Goal: Register for event/course

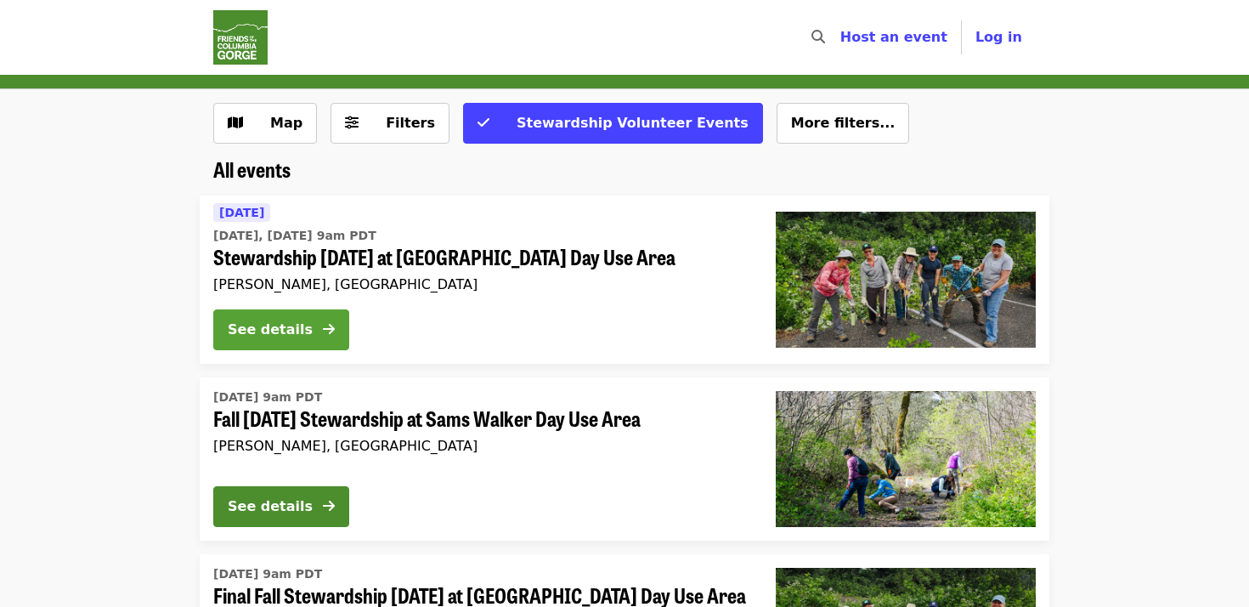
click at [292, 333] on div "See details" at bounding box center [270, 330] width 85 height 20
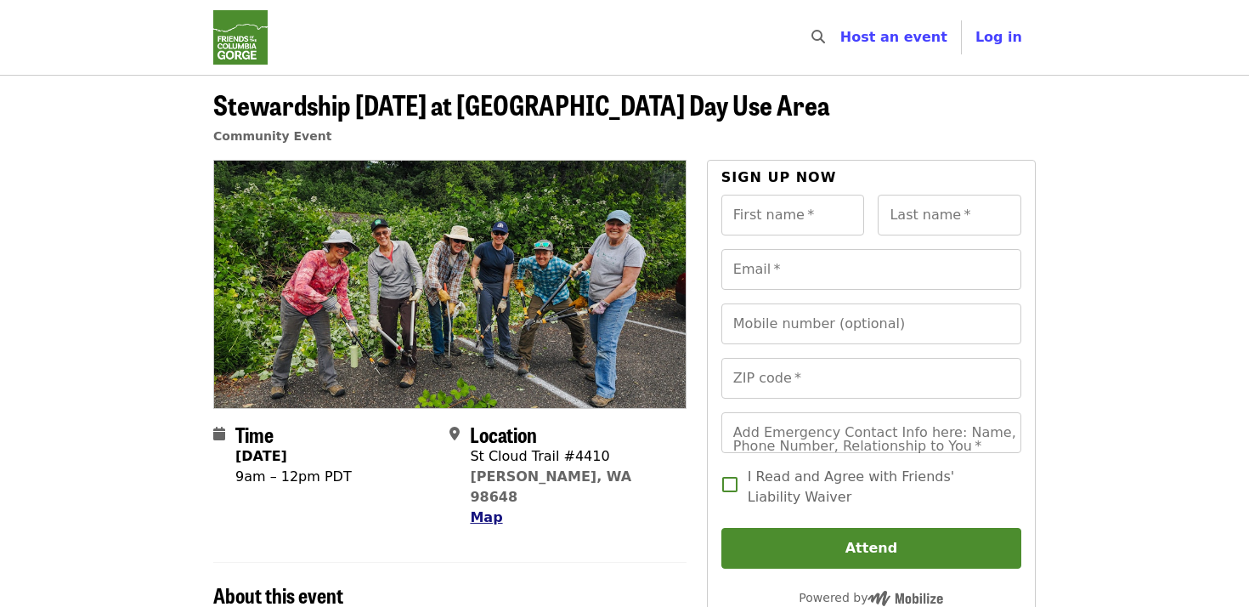
click at [490, 509] on span "Map" at bounding box center [486, 517] width 32 height 16
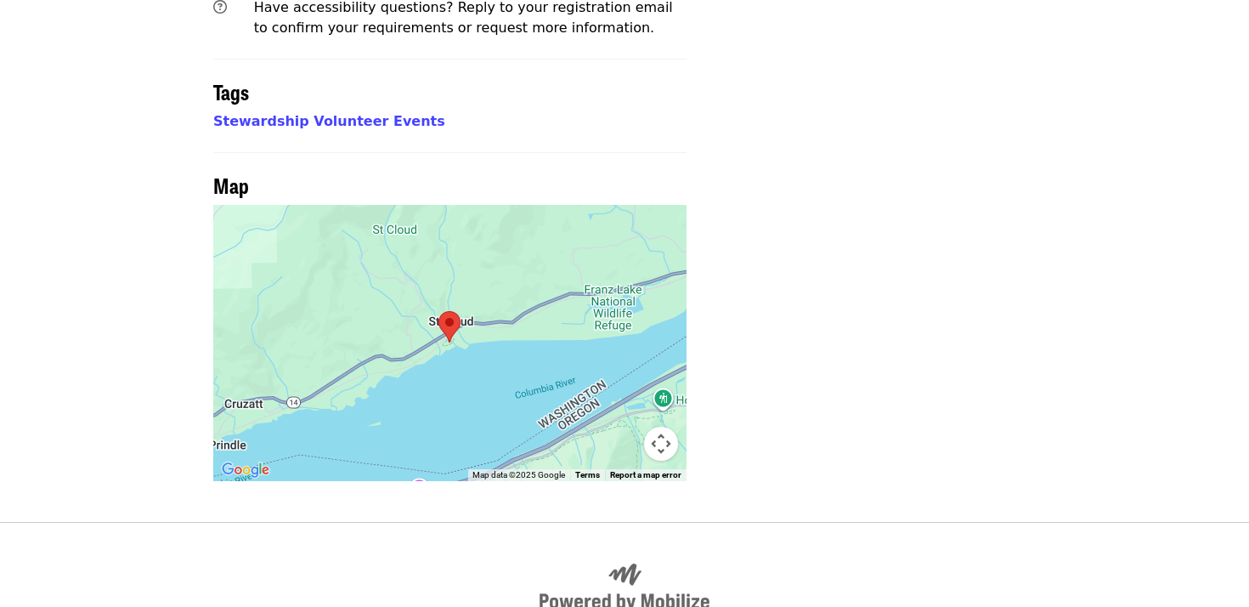
scroll to position [1271, 0]
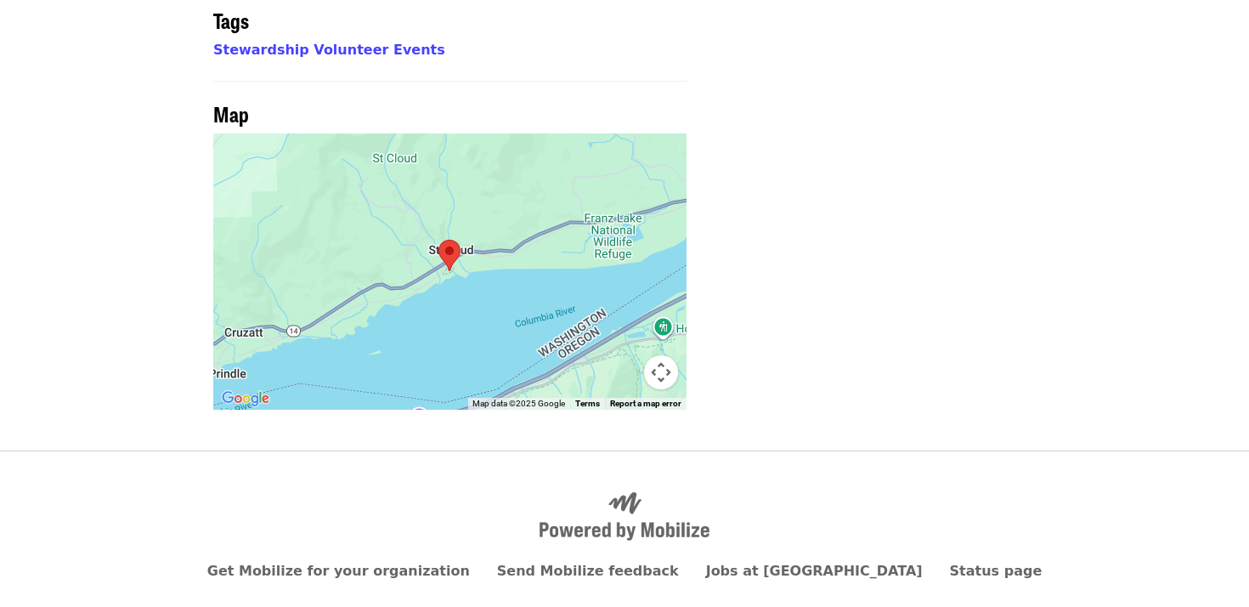
click at [555, 235] on div at bounding box center [449, 271] width 473 height 276
click at [665, 355] on button "Map camera controls" at bounding box center [661, 372] width 34 height 34
click at [617, 355] on button "Zoom out" at bounding box center [619, 372] width 34 height 34
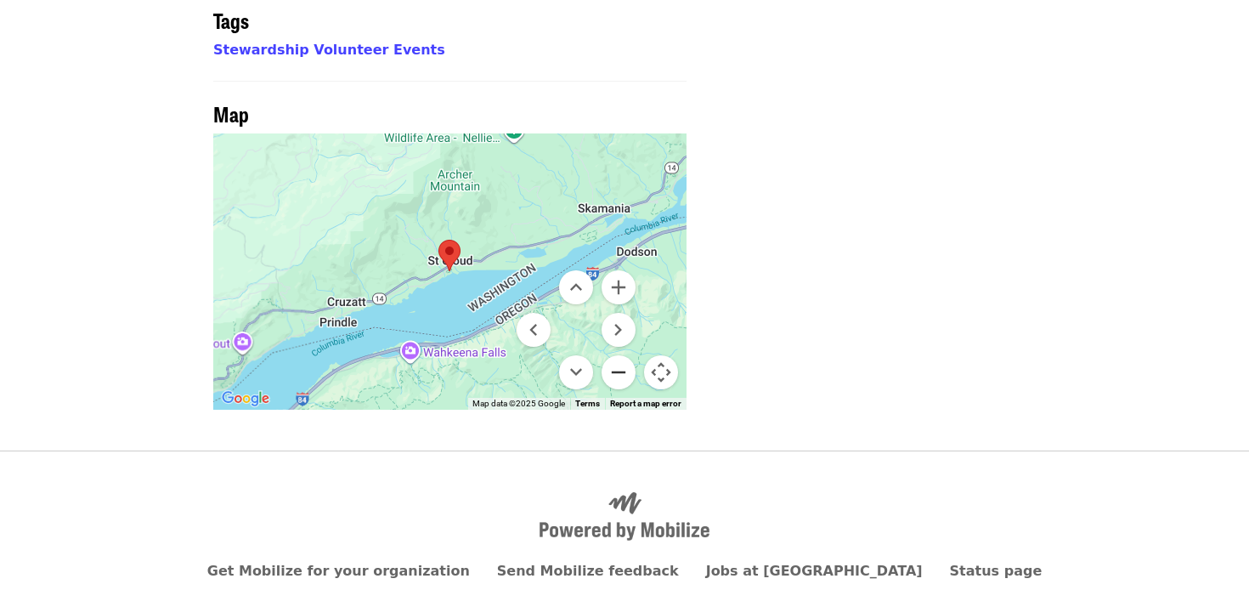
click at [617, 355] on button "Zoom out" at bounding box center [619, 372] width 34 height 34
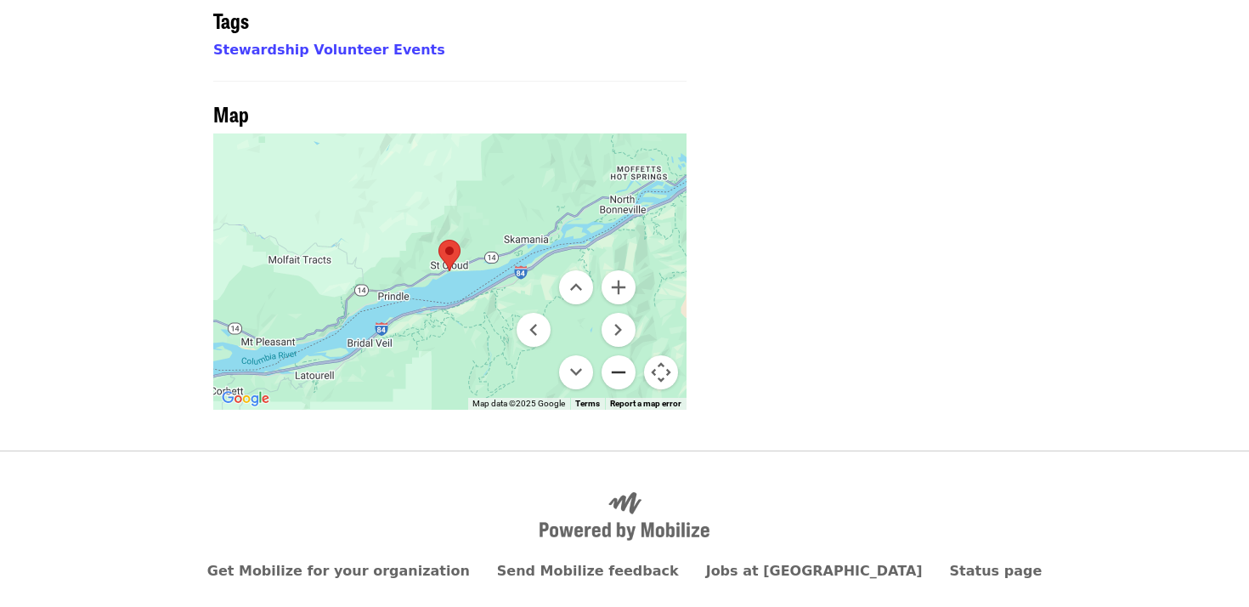
click at [617, 355] on button "Zoom out" at bounding box center [619, 372] width 34 height 34
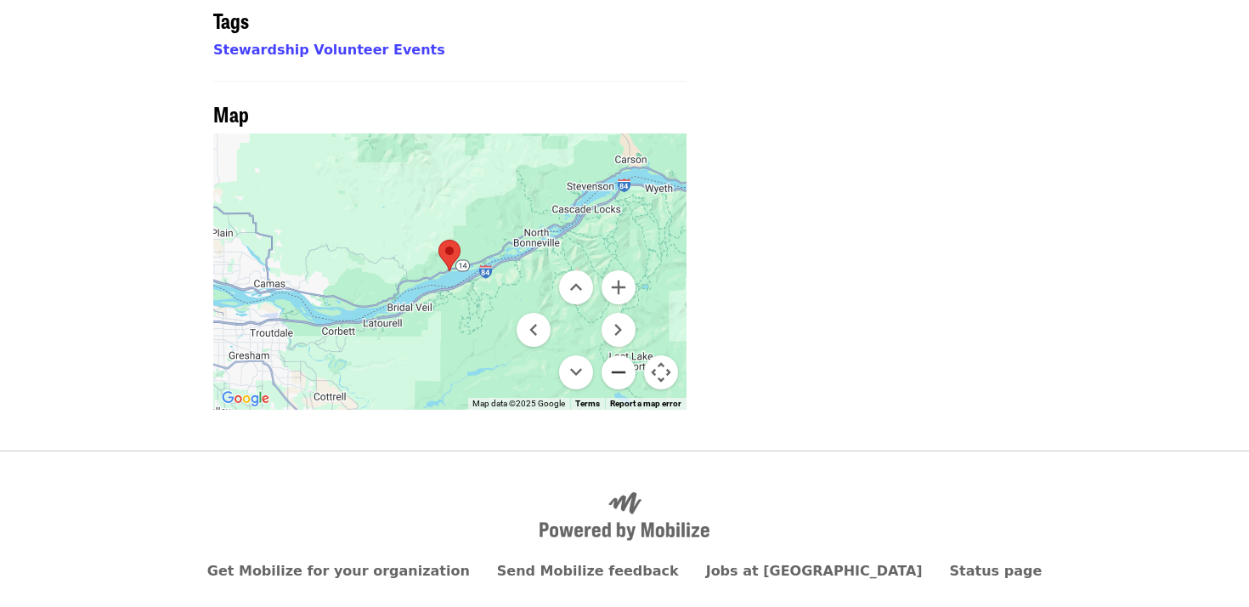
click at [617, 355] on button "Zoom out" at bounding box center [619, 372] width 34 height 34
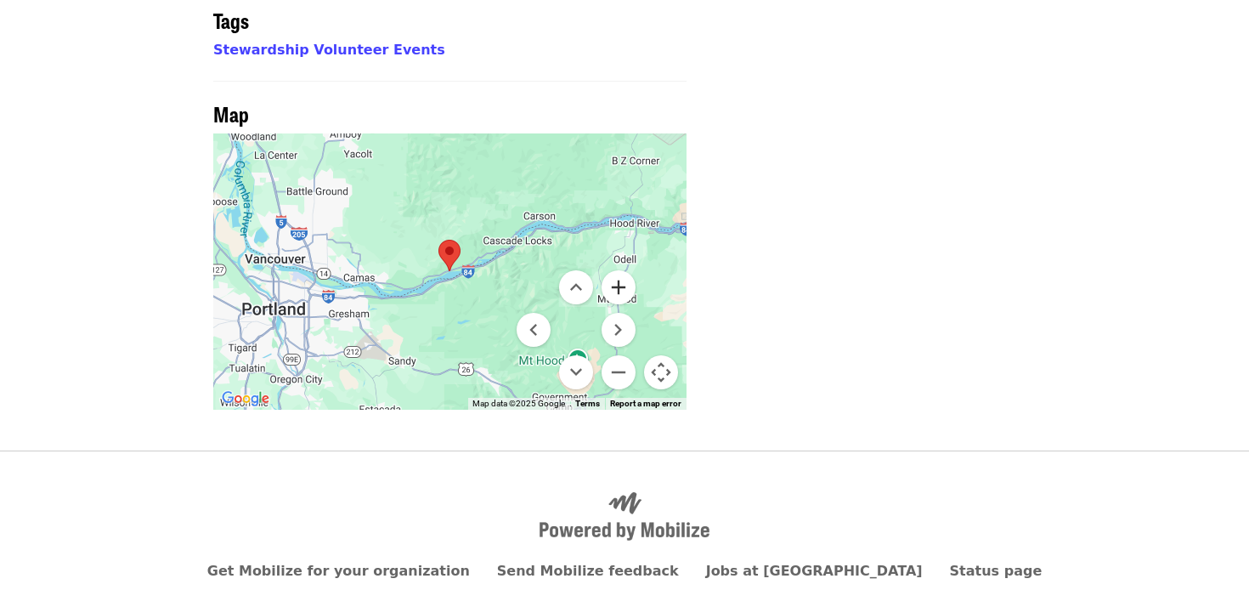
click at [621, 270] on button "Zoom in" at bounding box center [619, 287] width 34 height 34
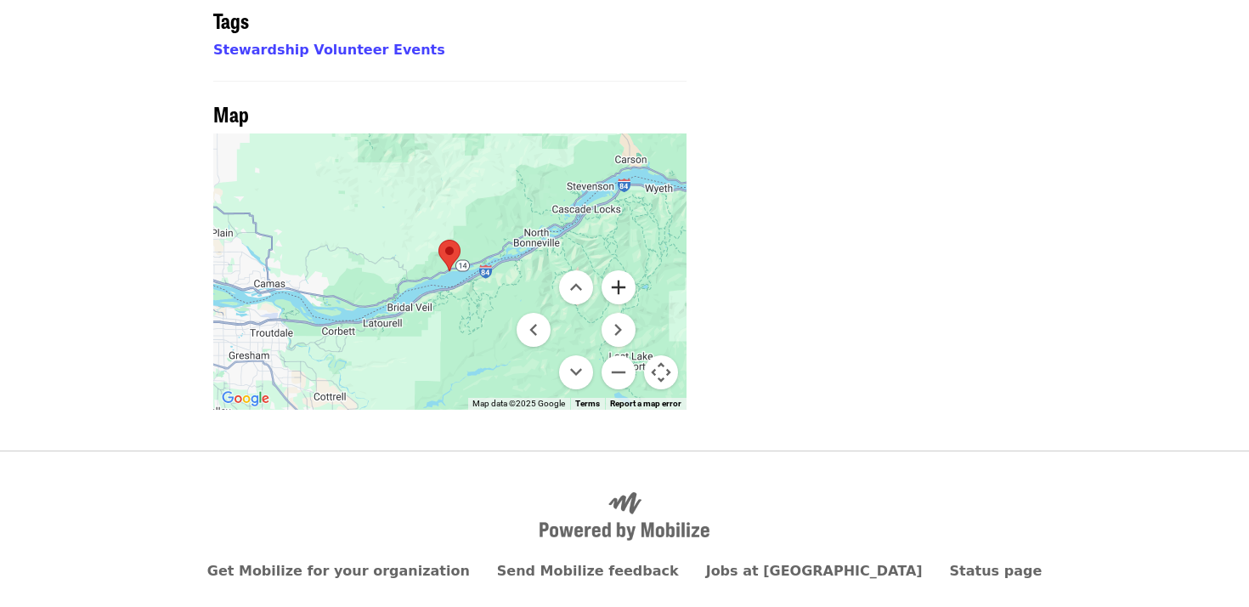
click at [621, 270] on button "Zoom in" at bounding box center [619, 287] width 34 height 34
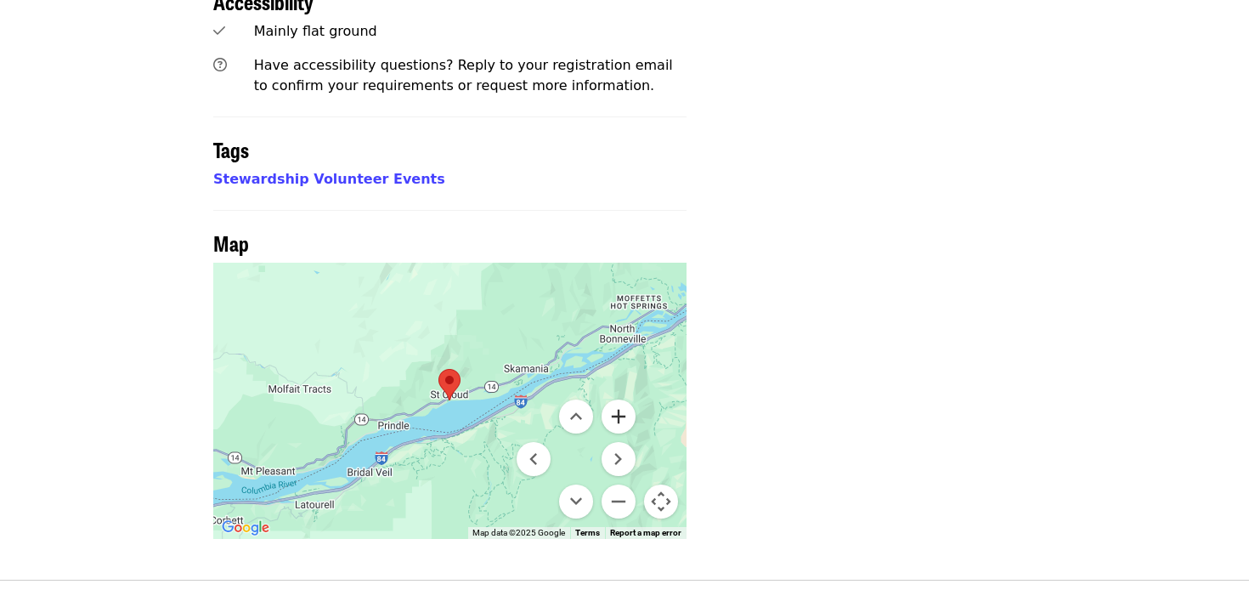
scroll to position [929, 0]
